Goal: Task Accomplishment & Management: Manage account settings

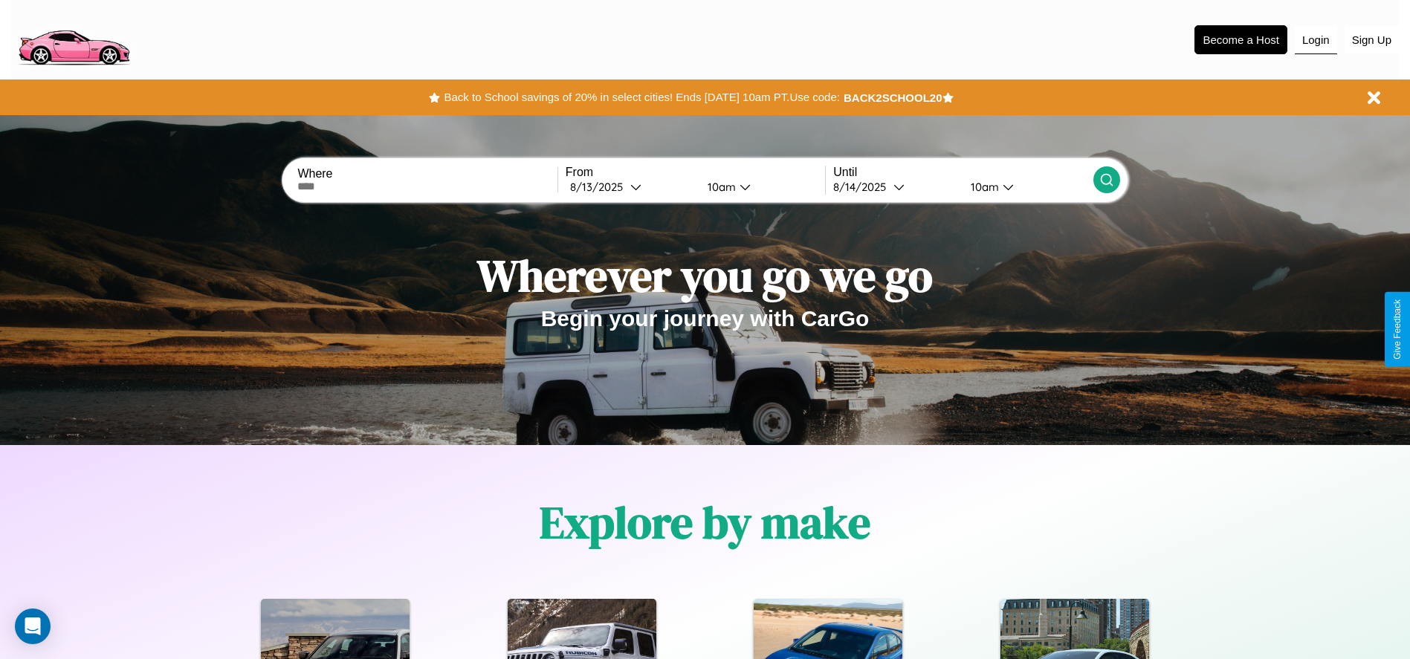
click at [1315, 39] on button "Login" at bounding box center [1316, 40] width 42 height 28
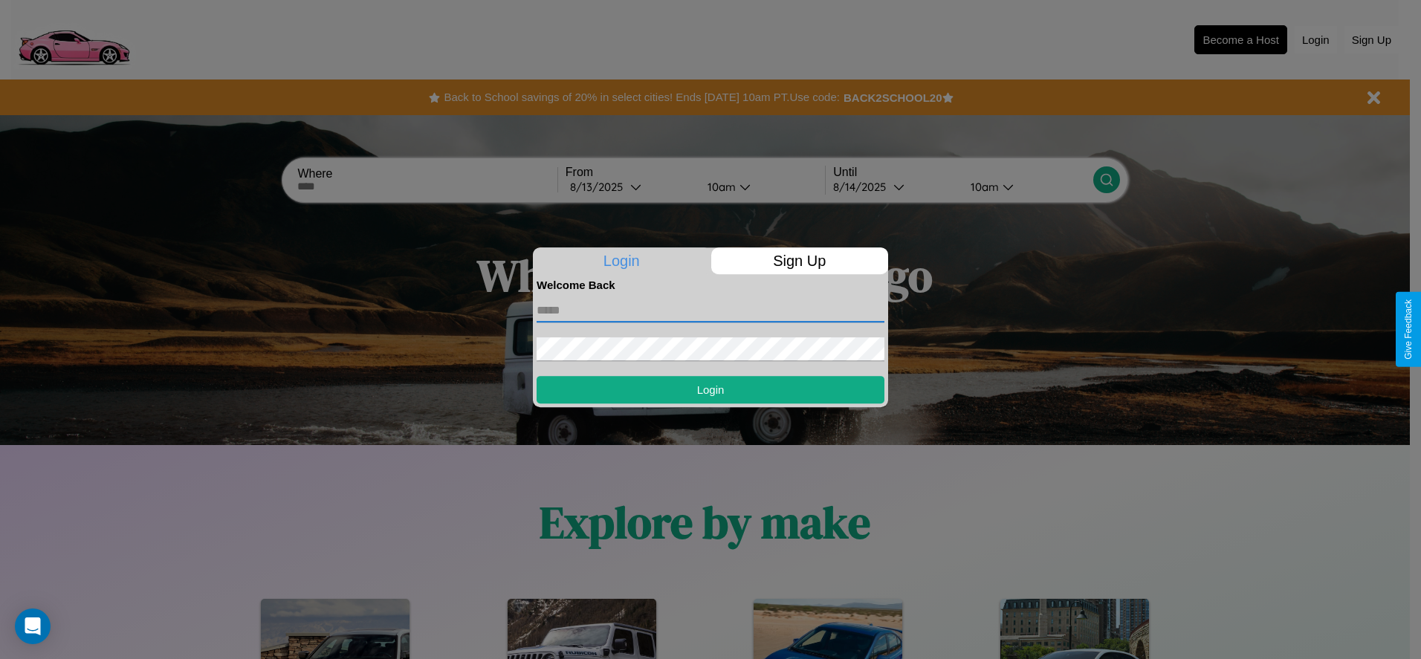
click at [710, 310] on input "text" at bounding box center [711, 311] width 348 height 24
type input "**********"
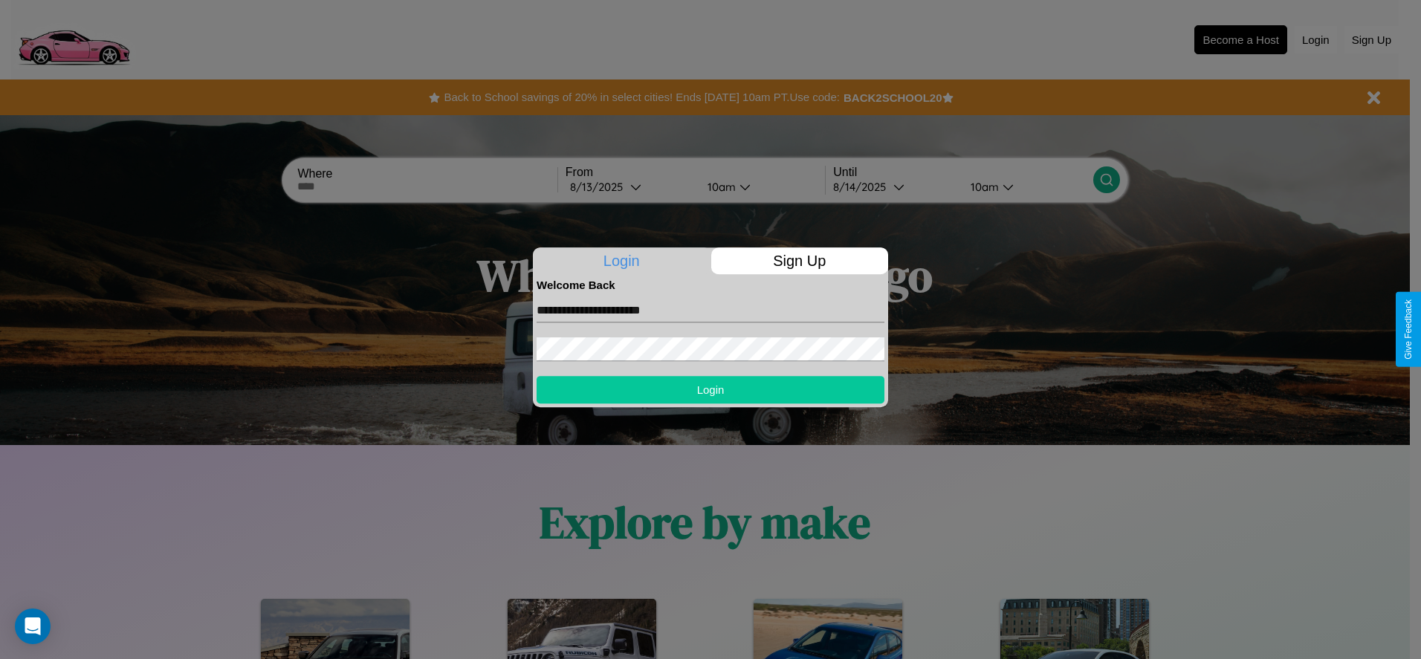
click at [710, 389] on button "Login" at bounding box center [711, 389] width 348 height 27
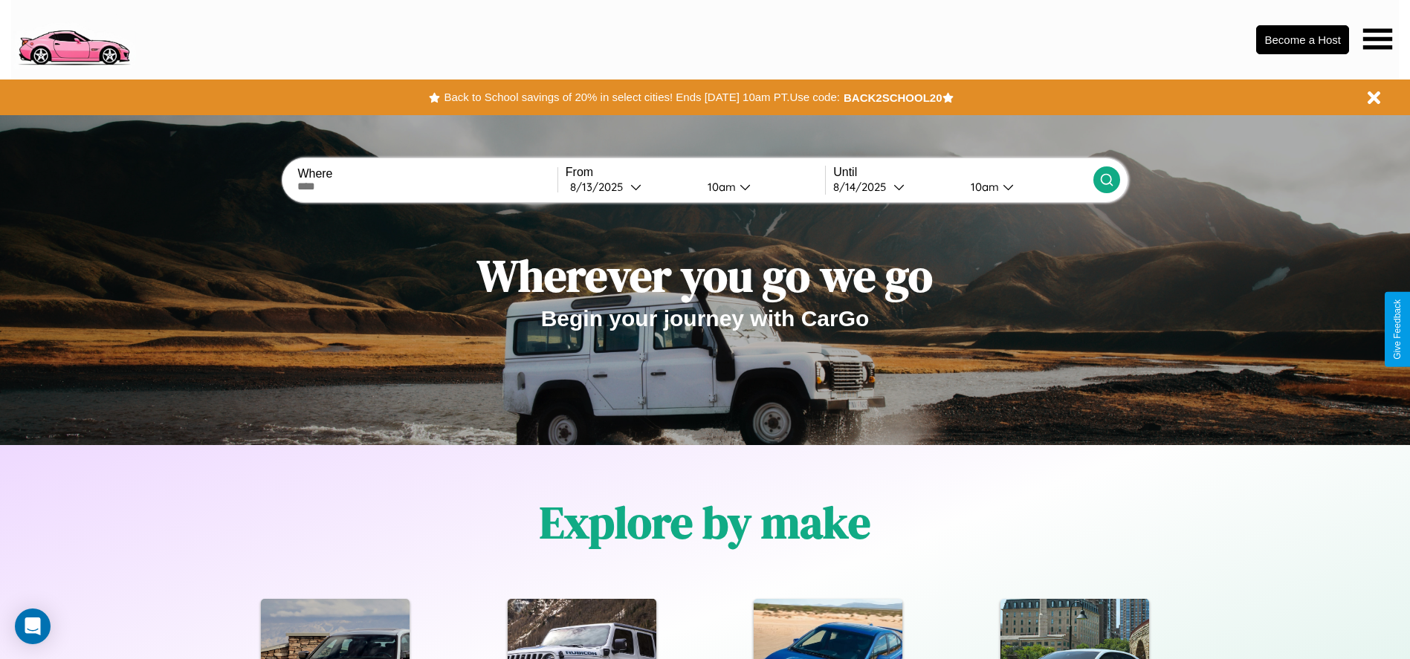
click at [1377, 39] on icon at bounding box center [1377, 38] width 29 height 21
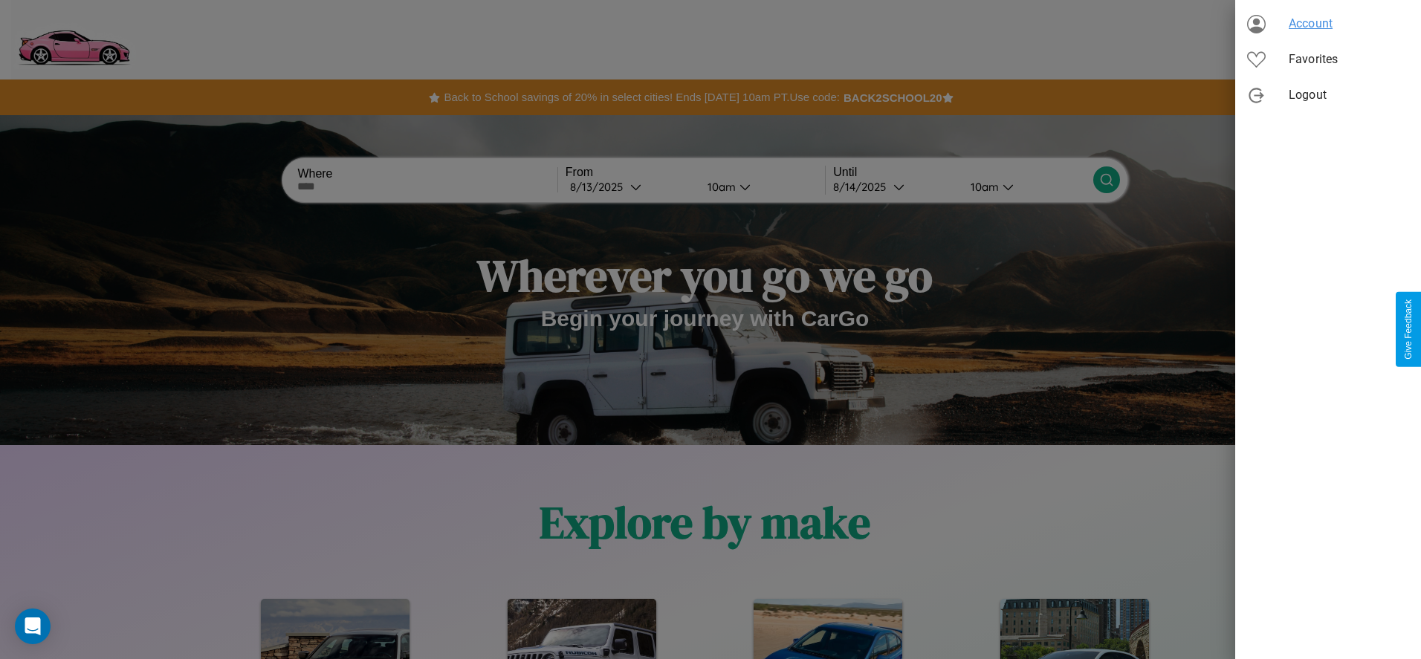
click at [1328, 24] on span "Account" at bounding box center [1349, 24] width 120 height 18
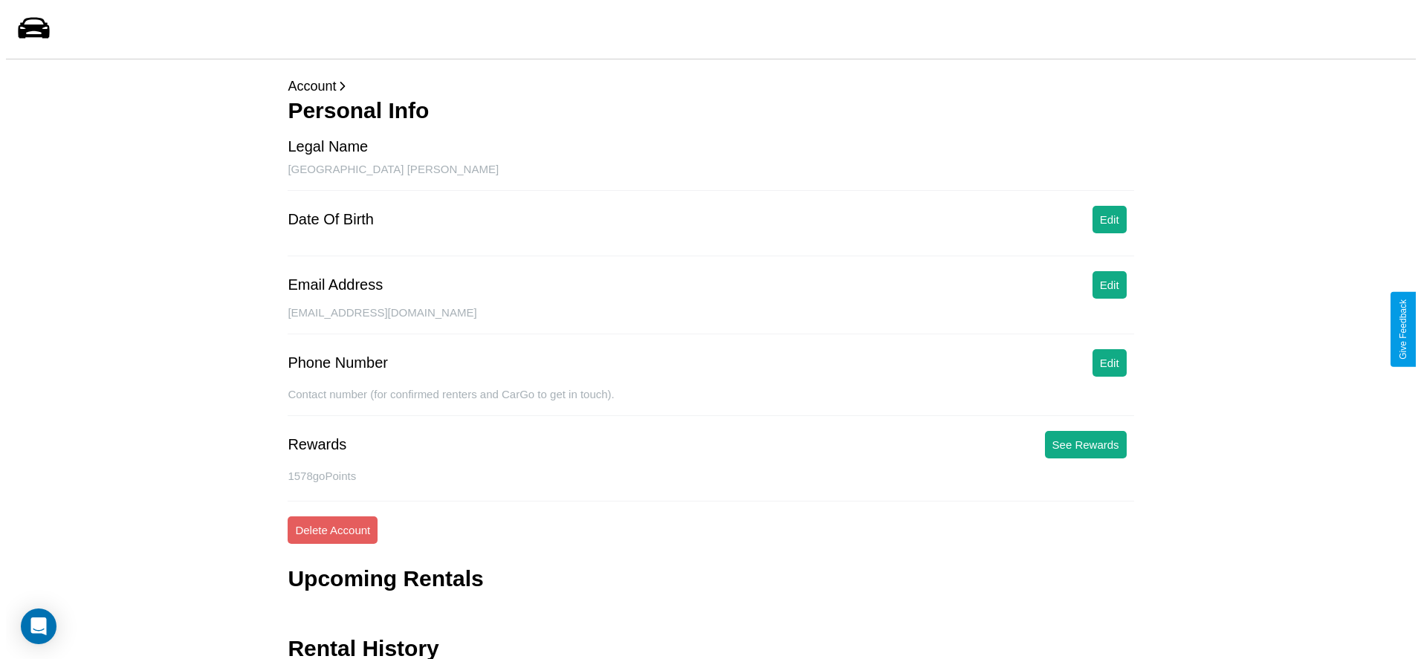
scroll to position [59, 0]
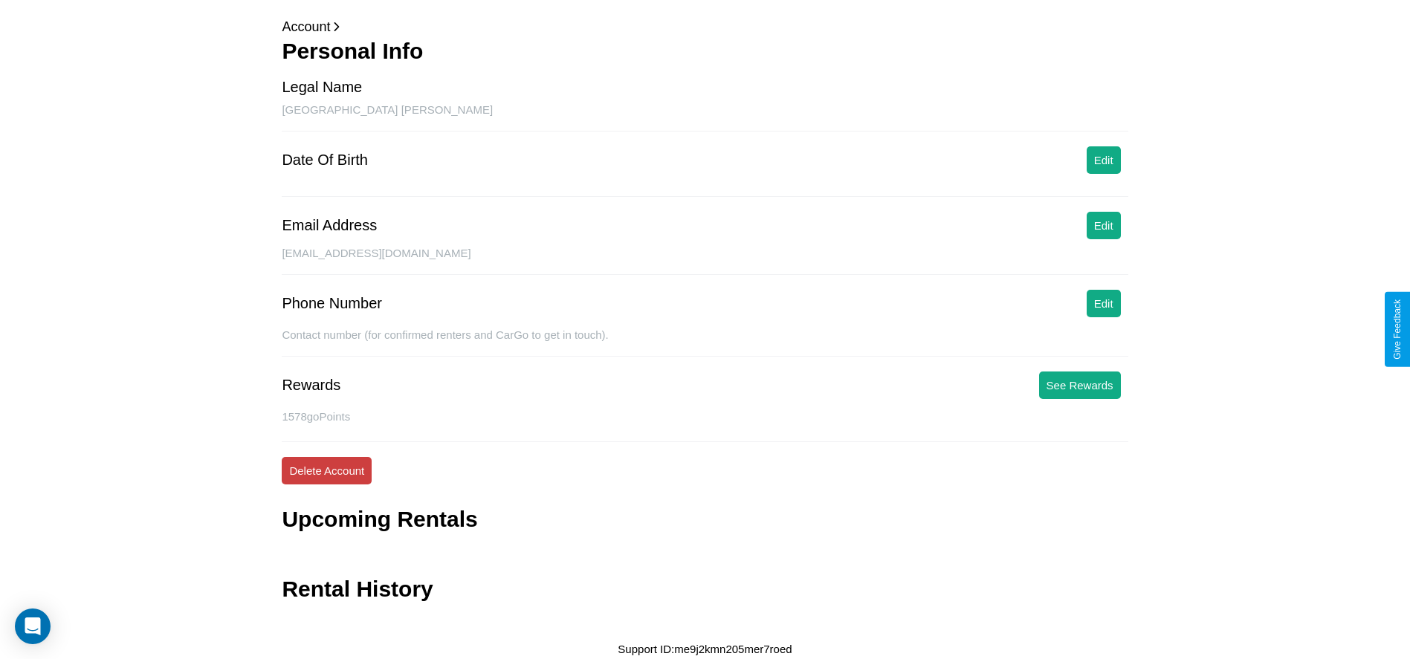
click at [326, 470] on button "Delete Account" at bounding box center [327, 470] width 90 height 27
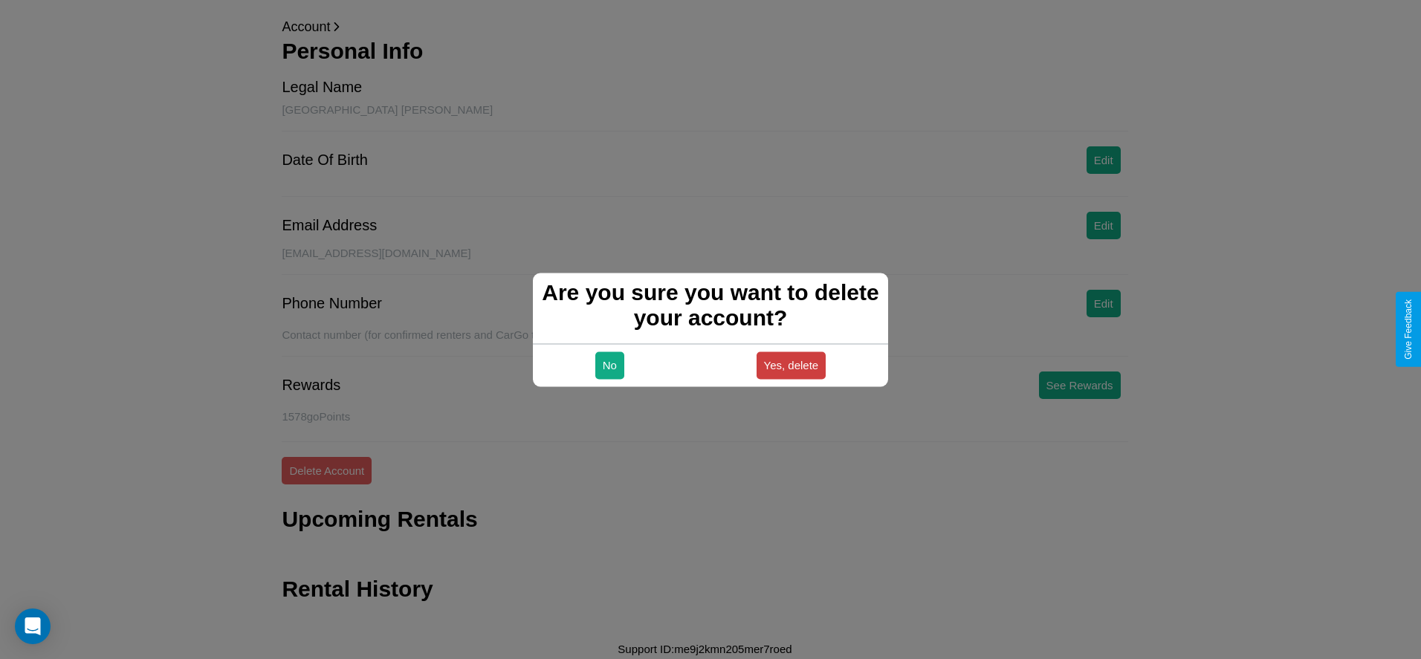
click at [791, 365] on button "Yes, delete" at bounding box center [792, 365] width 70 height 27
